Goal: Entertainment & Leisure: Consume media (video, audio)

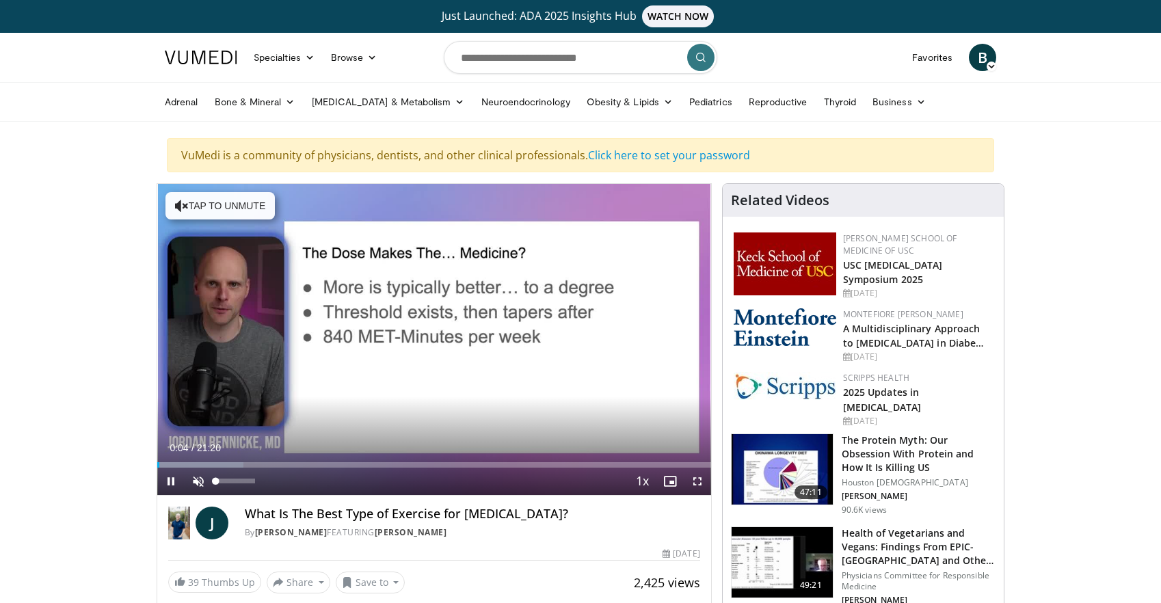
click at [198, 483] on span "Video Player" at bounding box center [198, 481] width 27 height 27
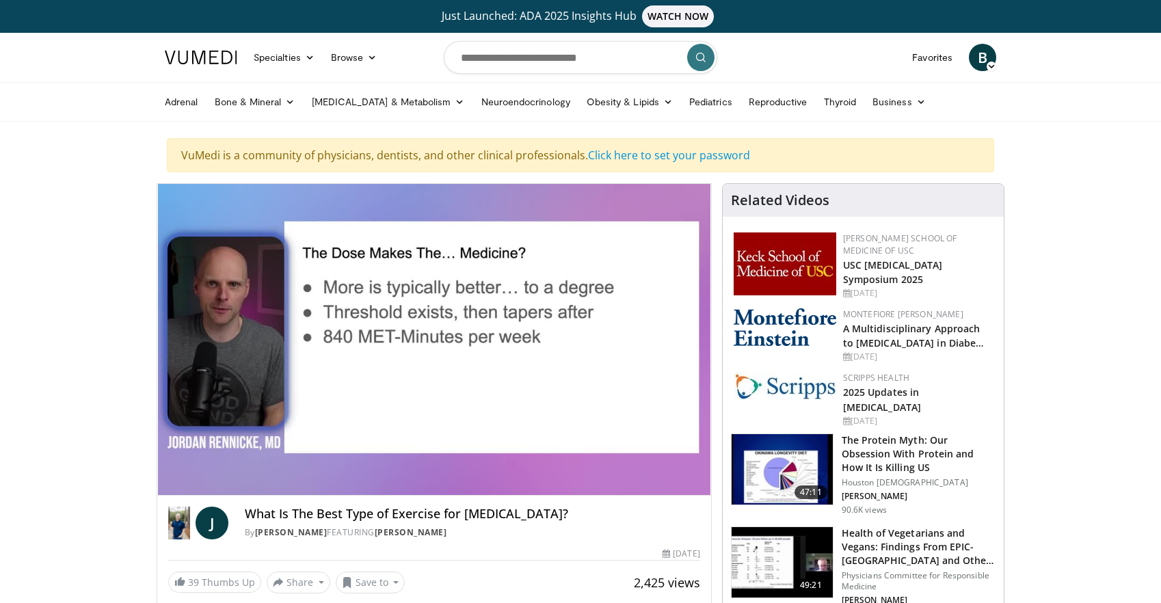
click at [248, 460] on div "10 seconds Tap to unmute" at bounding box center [434, 339] width 554 height 311
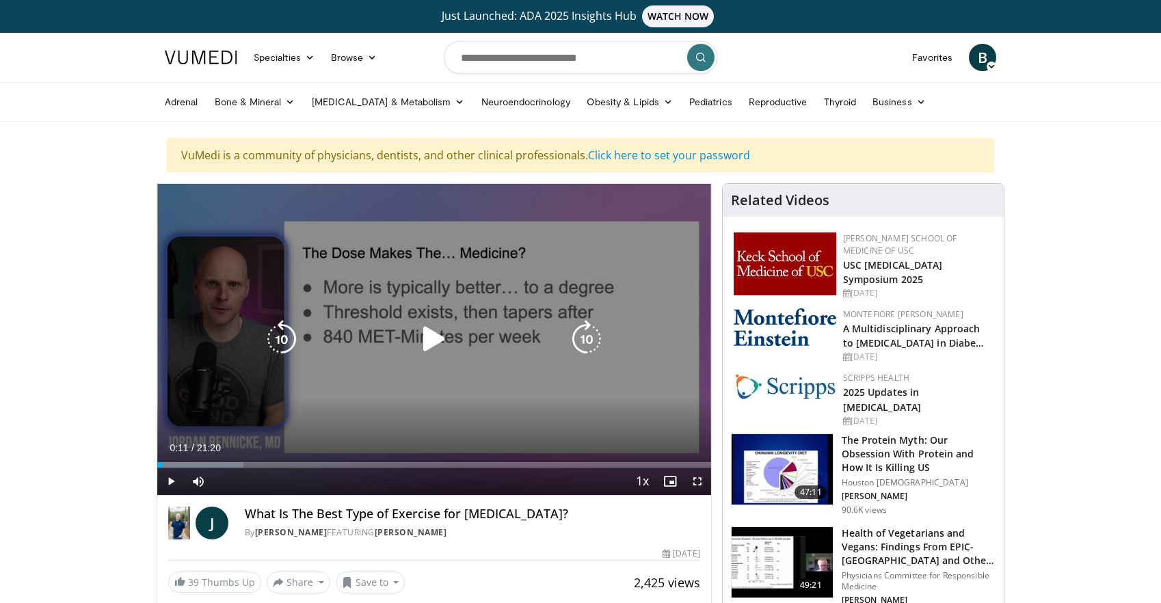
click at [440, 339] on icon "Video Player" at bounding box center [434, 339] width 38 height 38
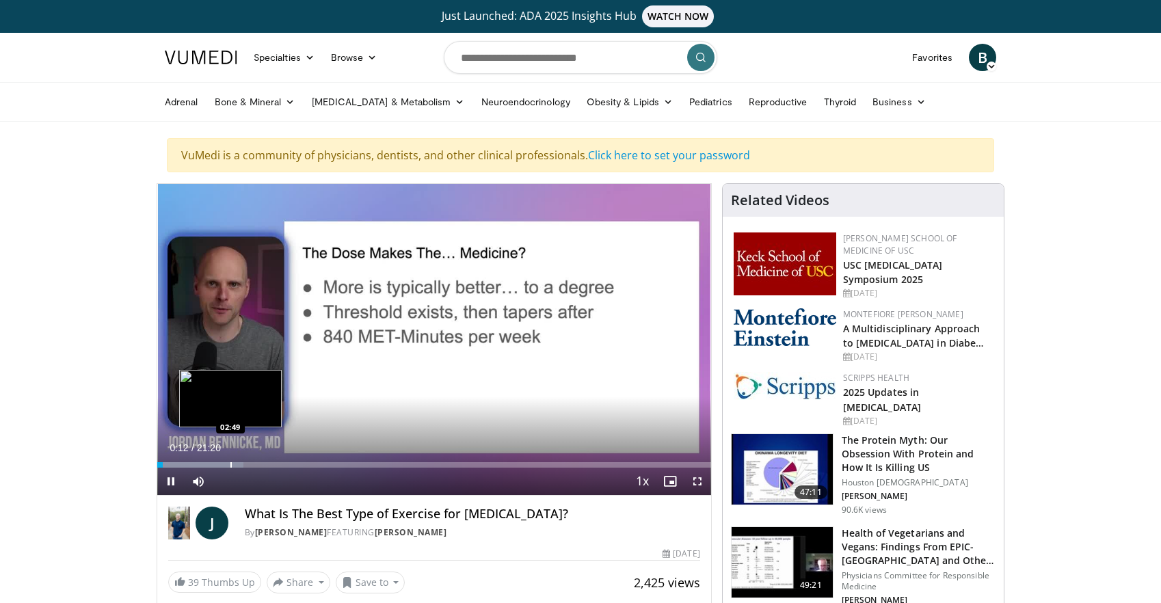
click at [230, 465] on div "Progress Bar" at bounding box center [200, 464] width 86 height 5
click at [247, 464] on div "Progress Bar" at bounding box center [247, 464] width 1 height 5
click at [268, 463] on div "Progress Bar" at bounding box center [267, 464] width 1 height 5
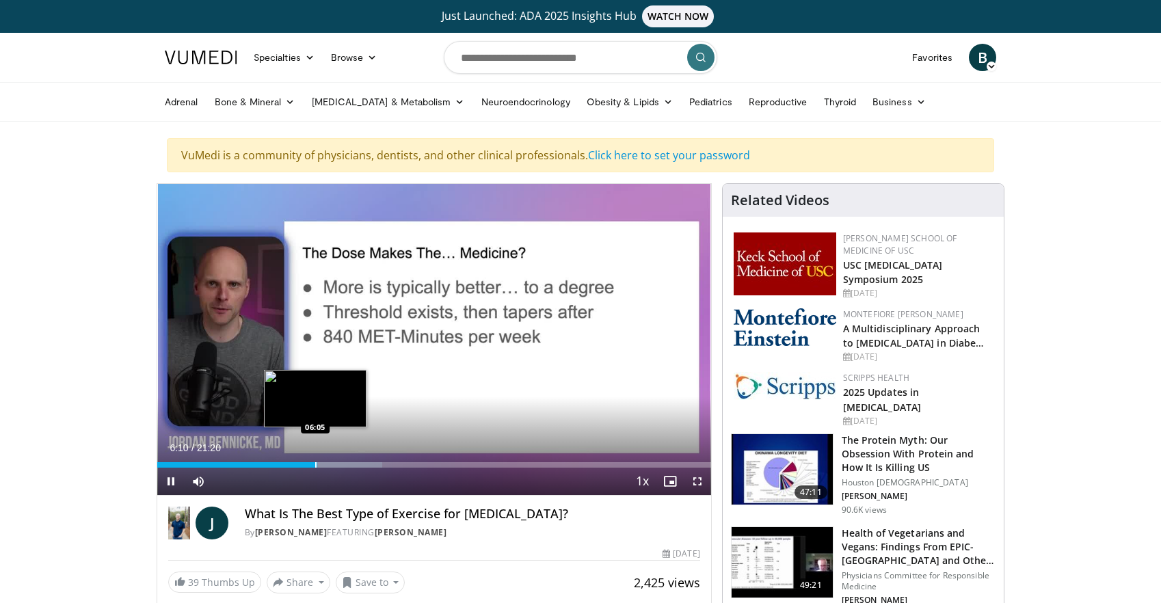
click at [315, 464] on div "Progress Bar" at bounding box center [315, 464] width 1 height 5
click at [299, 466] on div "Progress Bar" at bounding box center [299, 464] width 1 height 5
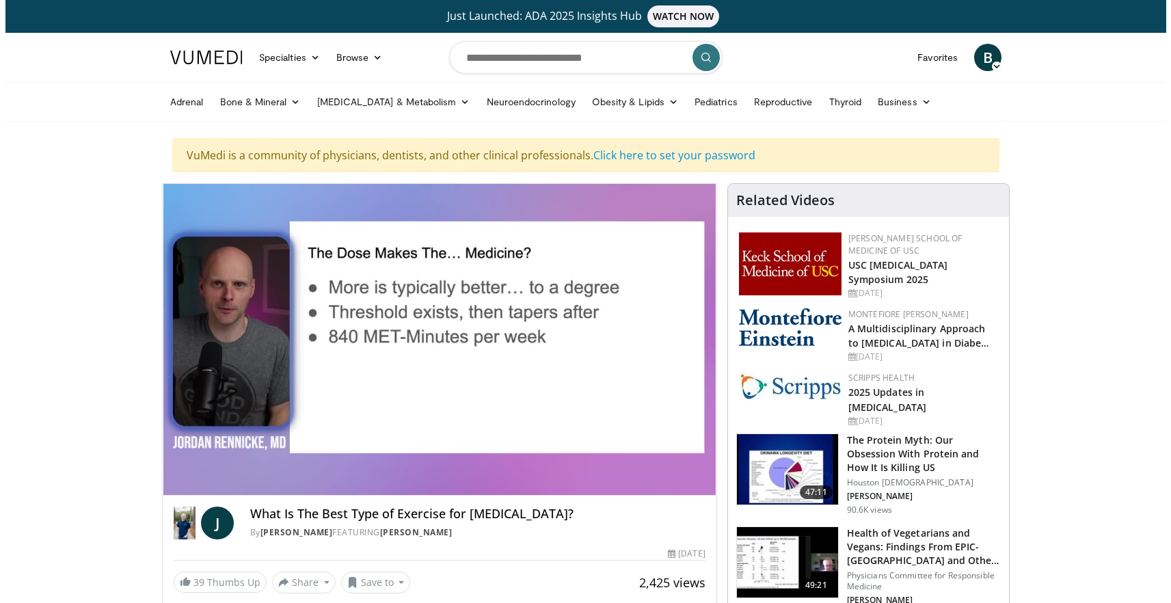
scroll to position [3, 0]
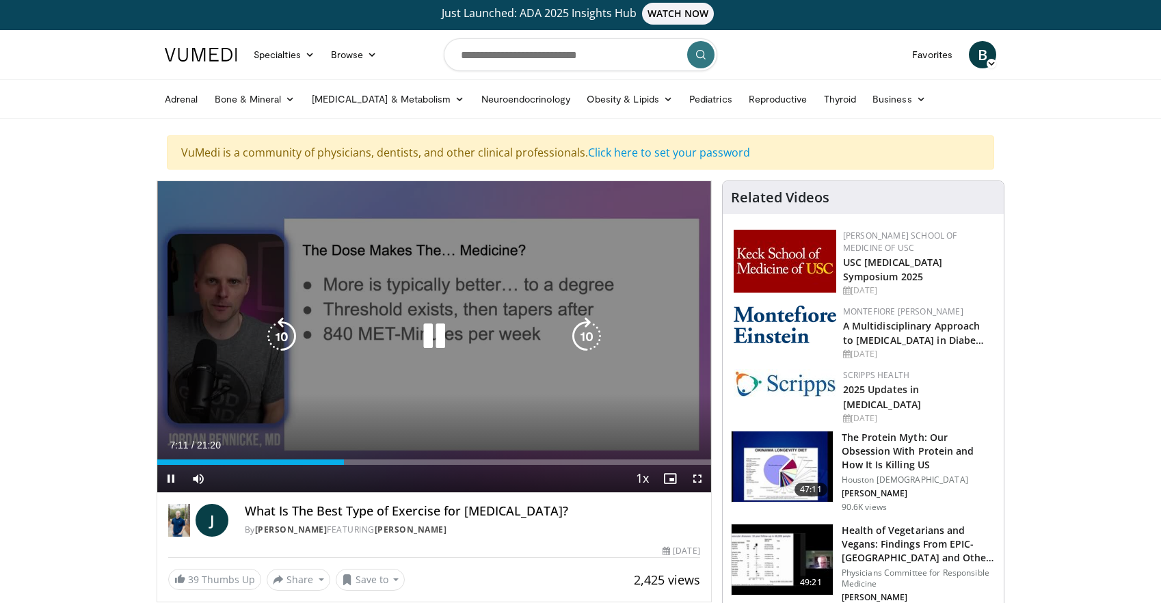
click at [429, 340] on icon "Video Player" at bounding box center [434, 336] width 38 height 38
